Goal: Task Accomplishment & Management: Use online tool/utility

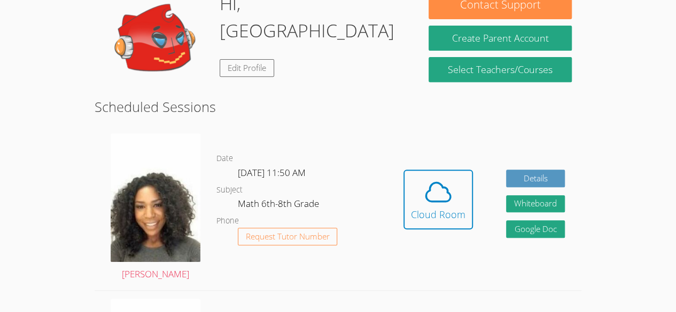
scroll to position [187, 0]
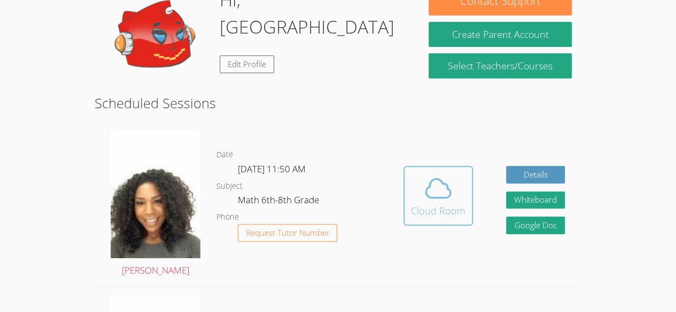
click at [437, 197] on icon at bounding box center [438, 189] width 30 height 30
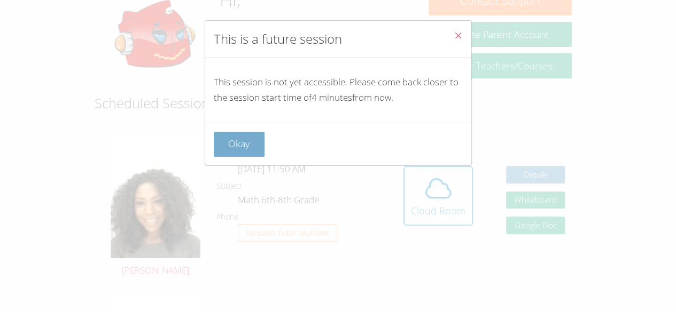
click at [230, 150] on button "Okay" at bounding box center [239, 144] width 51 height 25
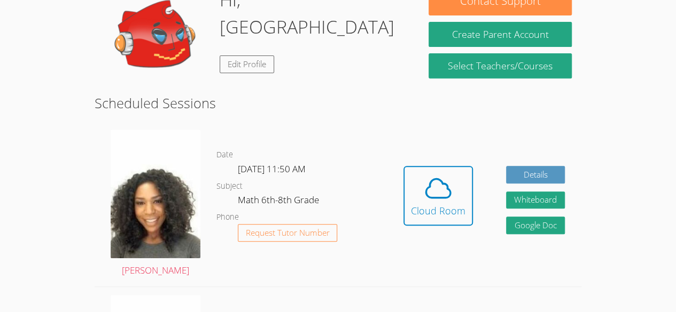
click at [410, 223] on button "Cloud Room" at bounding box center [437, 196] width 69 height 60
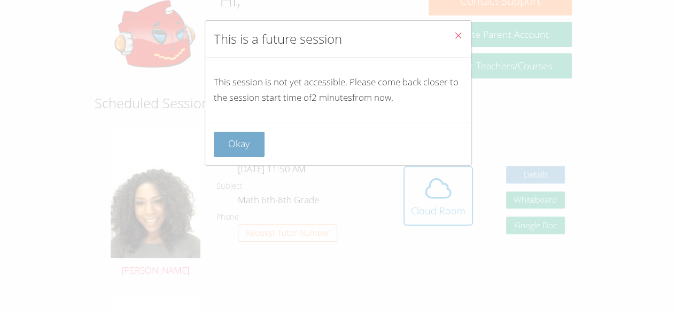
click at [250, 142] on button "Okay" at bounding box center [239, 144] width 51 height 25
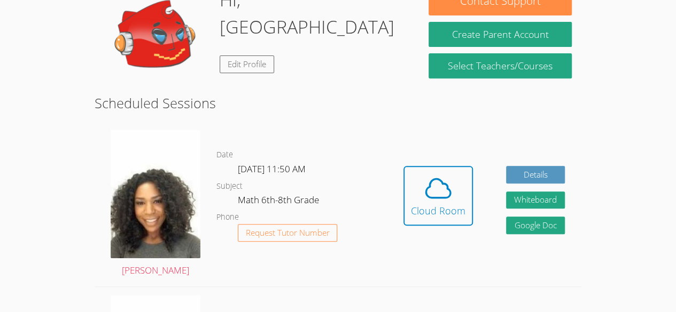
click at [403, 166] on button "Cloud Room" at bounding box center [437, 196] width 69 height 60
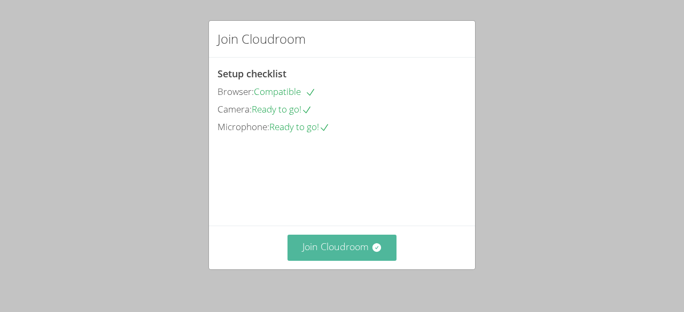
click at [385, 260] on button "Join Cloudroom" at bounding box center [341, 248] width 109 height 26
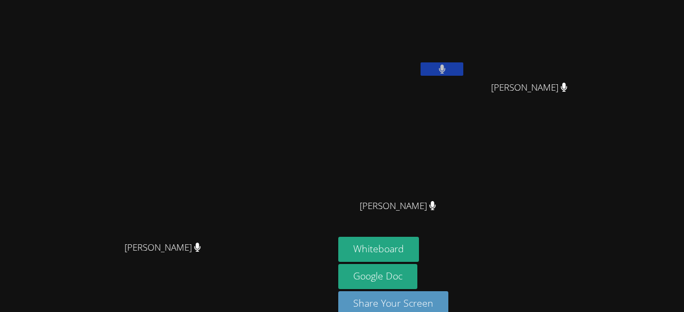
click at [426, 68] on button at bounding box center [441, 68] width 43 height 13
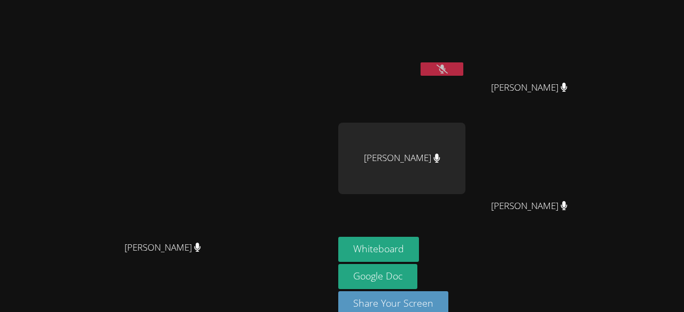
click at [463, 69] on button at bounding box center [441, 68] width 43 height 13
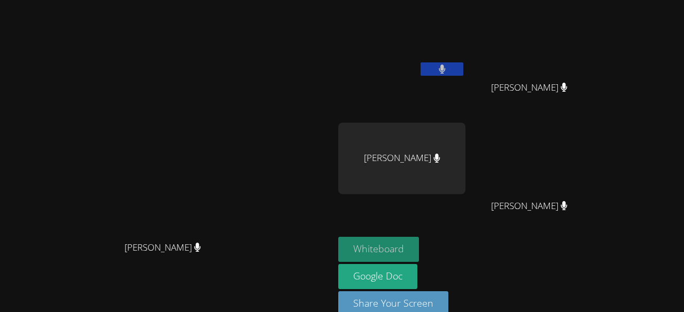
click at [419, 244] on button "Whiteboard" at bounding box center [378, 249] width 81 height 25
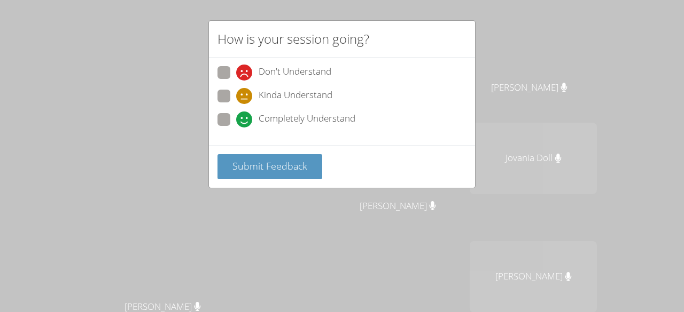
click at [263, 112] on span "Completely Understand" at bounding box center [306, 120] width 97 height 16
click at [245, 113] on input "Completely Understand" at bounding box center [240, 117] width 9 height 9
radio input "true"
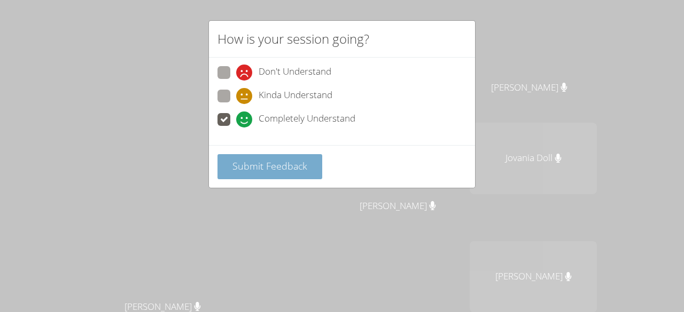
click at [281, 160] on span "Submit Feedback" at bounding box center [269, 166] width 75 height 13
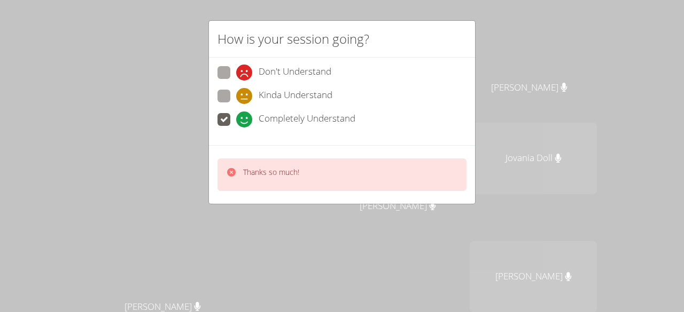
click at [330, 226] on div "How is your session going? Don't Understand Kinda Understand Completely Underst…" at bounding box center [342, 156] width 684 height 312
click at [347, 240] on div "How is your session going? Don't Understand Kinda Understand Completely Underst…" at bounding box center [342, 156] width 684 height 312
click at [346, 230] on div "How is your session going? Don't Understand Kinda Understand Completely Underst…" at bounding box center [342, 156] width 684 height 312
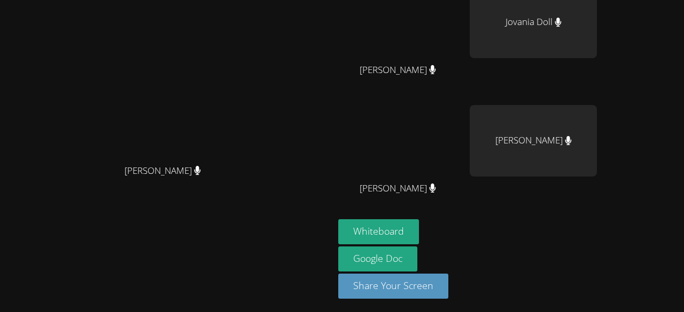
click at [330, 231] on div "Michelle Dupin Michelle Dupin" at bounding box center [166, 89] width 325 height 442
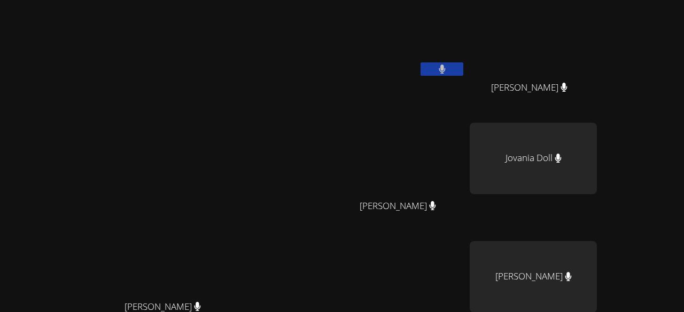
click at [465, 56] on video at bounding box center [401, 40] width 127 height 72
click at [465, 25] on video at bounding box center [401, 40] width 127 height 72
click at [465, 67] on video at bounding box center [401, 40] width 127 height 72
click at [597, 62] on video at bounding box center [532, 40] width 127 height 72
click at [465, 175] on video at bounding box center [401, 159] width 127 height 72
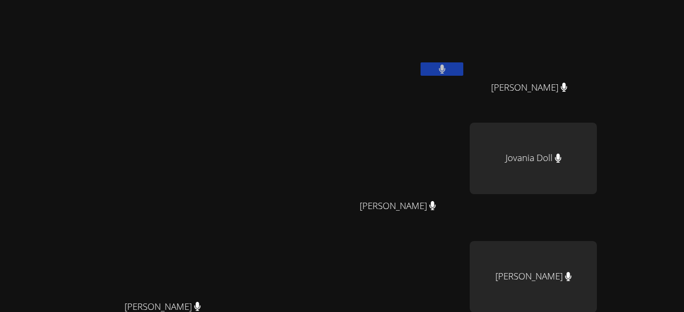
click at [465, 175] on video at bounding box center [401, 159] width 127 height 72
drag, startPoint x: 468, startPoint y: 175, endPoint x: 462, endPoint y: 50, distance: 124.6
click at [462, 50] on div "Lehama Macenat Jovanie Doll Jovanie Doll Mirlandina Joseph Mirlandina Joseph Jo…" at bounding box center [467, 179] width 258 height 351
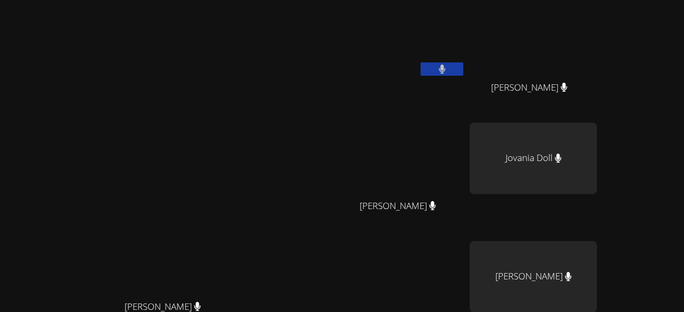
click at [462, 50] on video at bounding box center [401, 40] width 127 height 72
